Goal: Task Accomplishment & Management: Complete application form

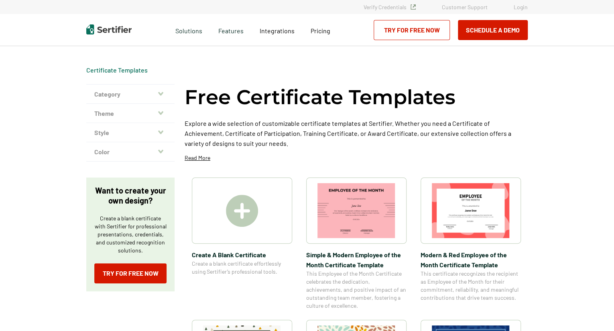
click at [239, 225] on img at bounding box center [242, 211] width 32 height 32
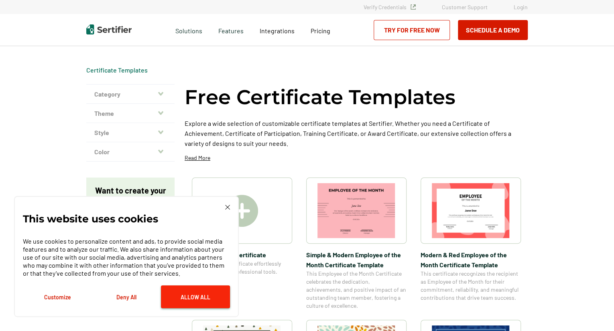
click at [166, 299] on button "Allow All" at bounding box center [195, 297] width 69 height 23
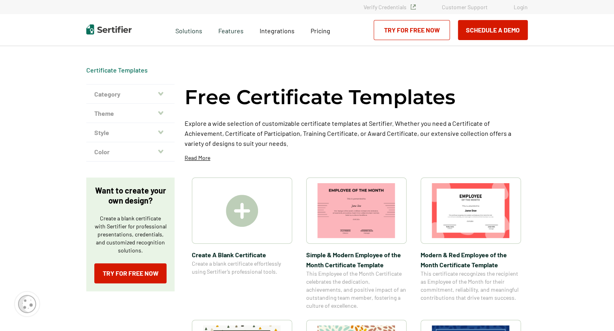
click at [242, 214] on img at bounding box center [242, 211] width 32 height 32
